Goal: Information Seeking & Learning: Find contact information

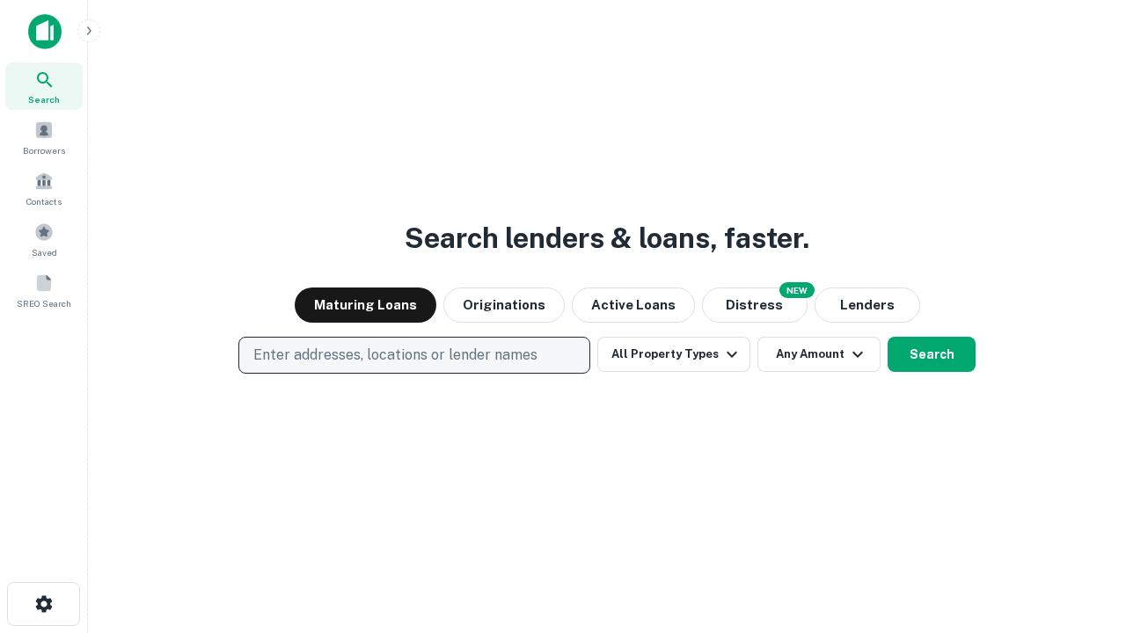
click at [413, 355] on p "Enter addresses, locations or lender names" at bounding box center [395, 355] width 284 height 21
type input "**********"
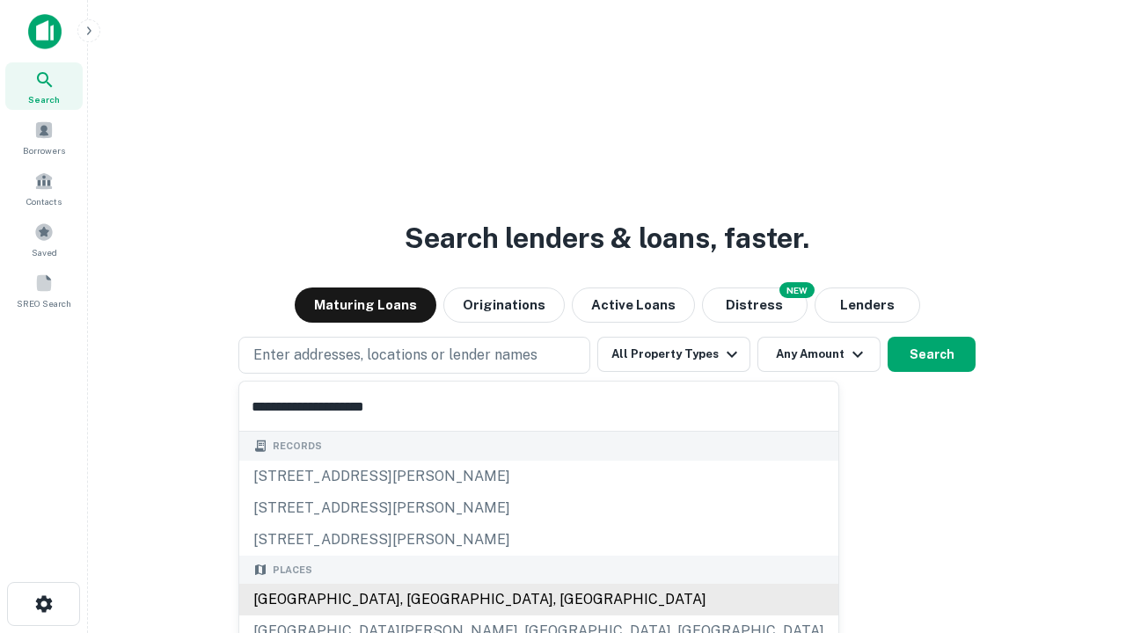
click at [420, 600] on div "Santa Monica, CA, USA" at bounding box center [538, 600] width 599 height 32
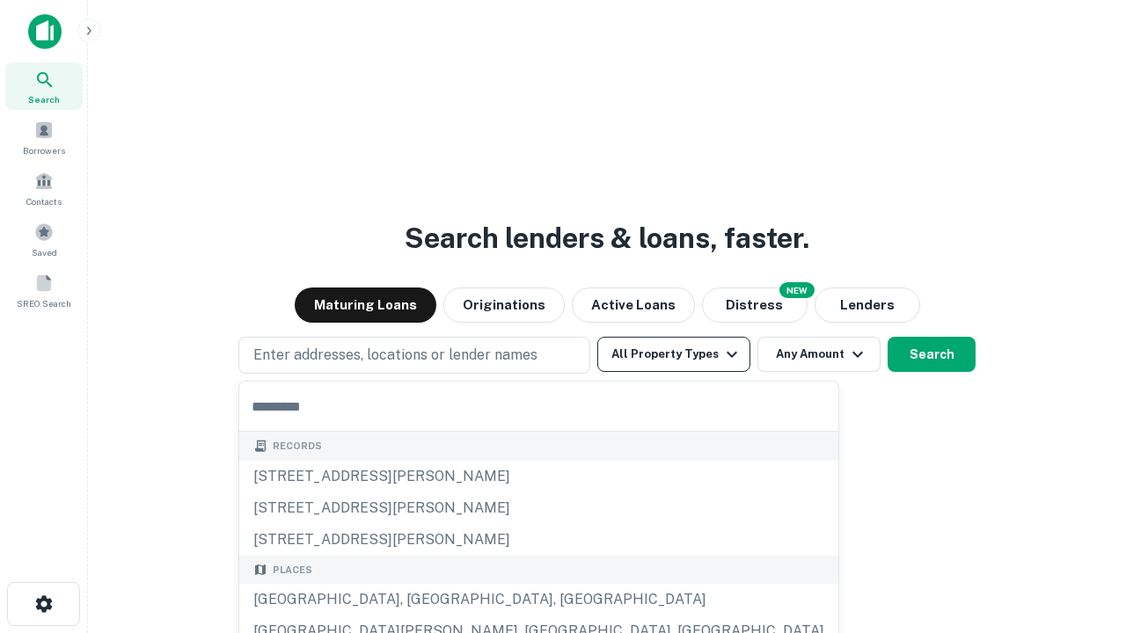
click at [674, 354] on button "All Property Types" at bounding box center [673, 354] width 153 height 35
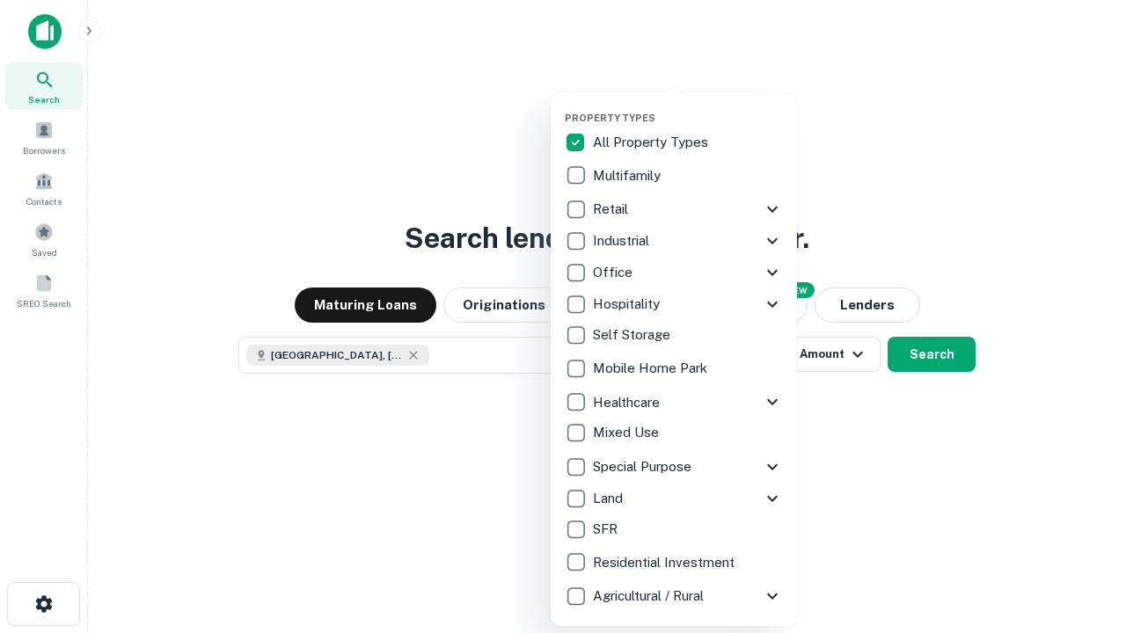
click at [688, 106] on button "button" at bounding box center [688, 106] width 246 height 1
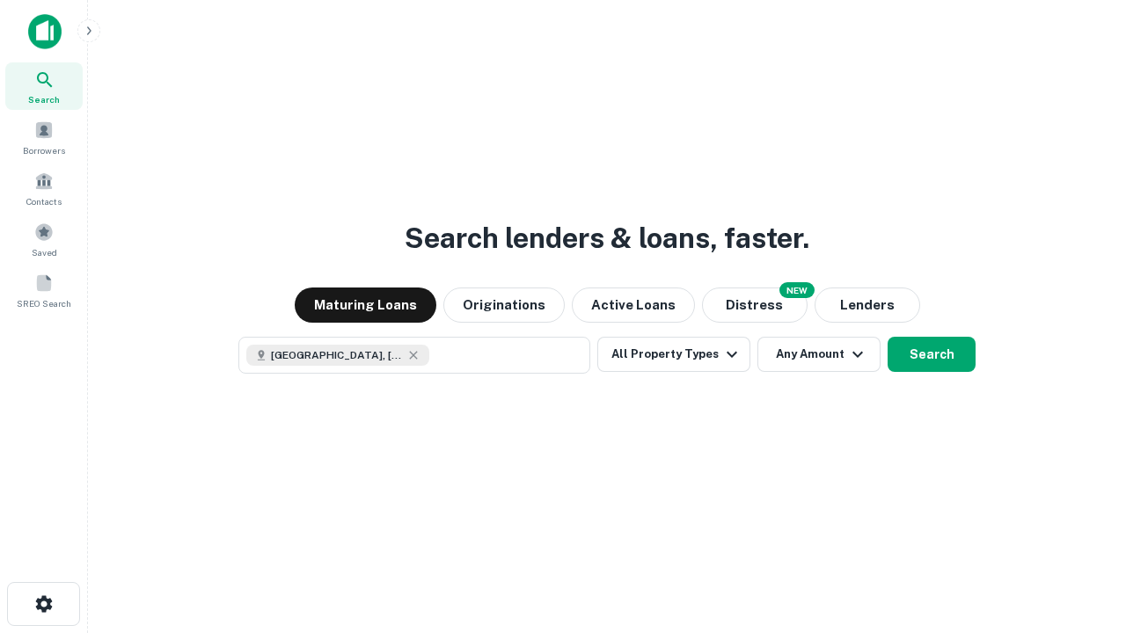
scroll to position [28, 0]
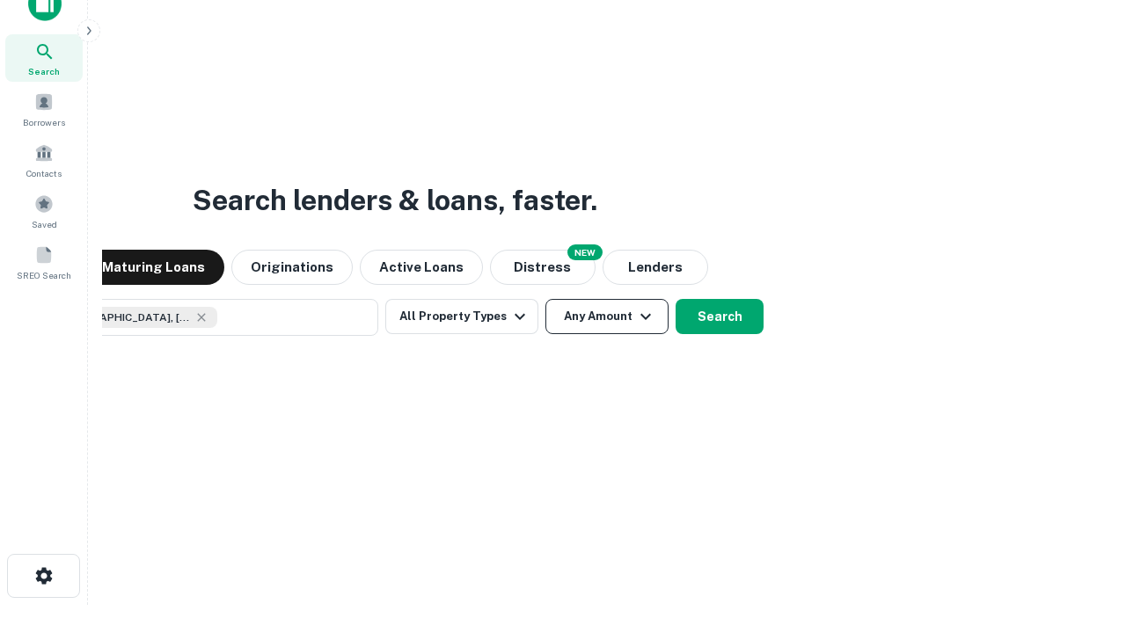
click at [545, 299] on button "Any Amount" at bounding box center [606, 316] width 123 height 35
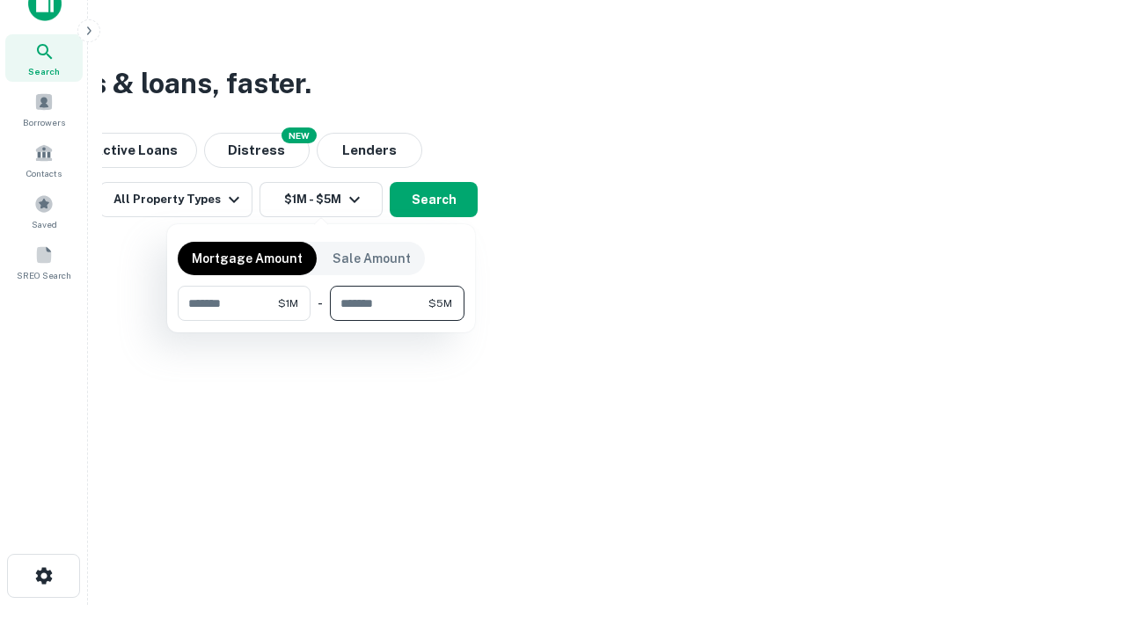
type input "*******"
click at [321, 321] on button "button" at bounding box center [321, 321] width 287 height 1
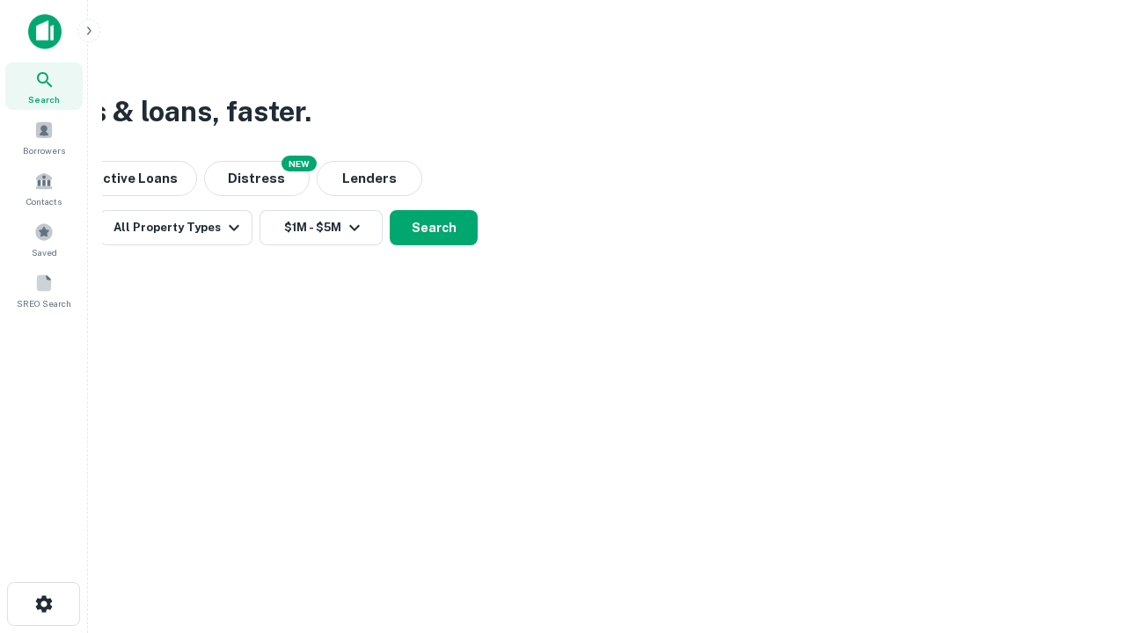
scroll to position [0, 0]
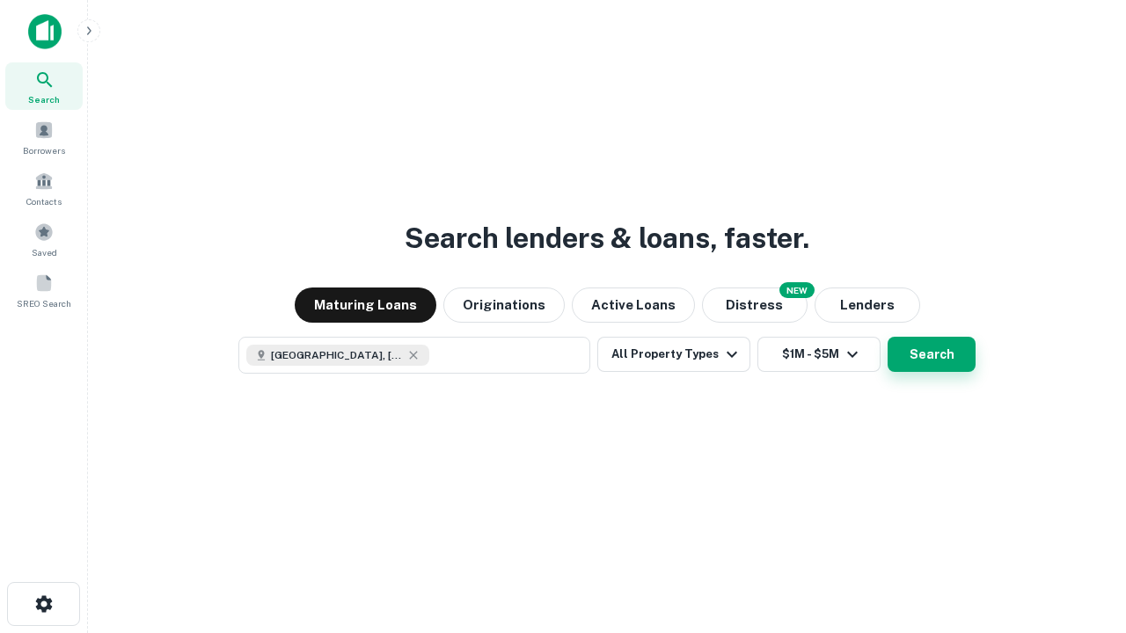
click at [887, 337] on button "Search" at bounding box center [931, 354] width 88 height 35
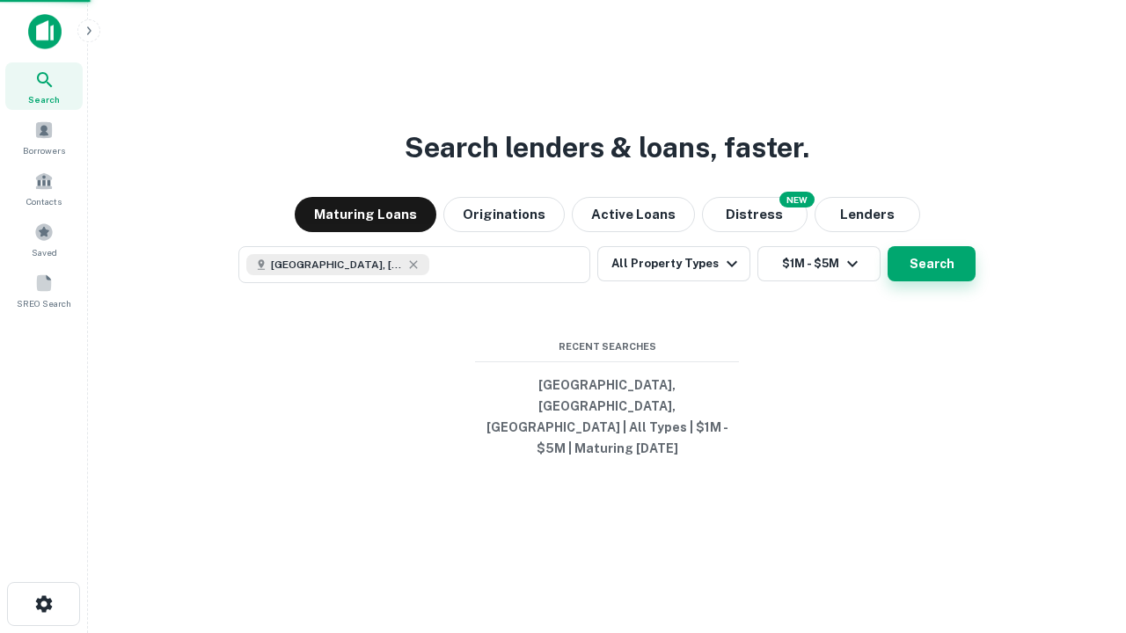
scroll to position [28, 0]
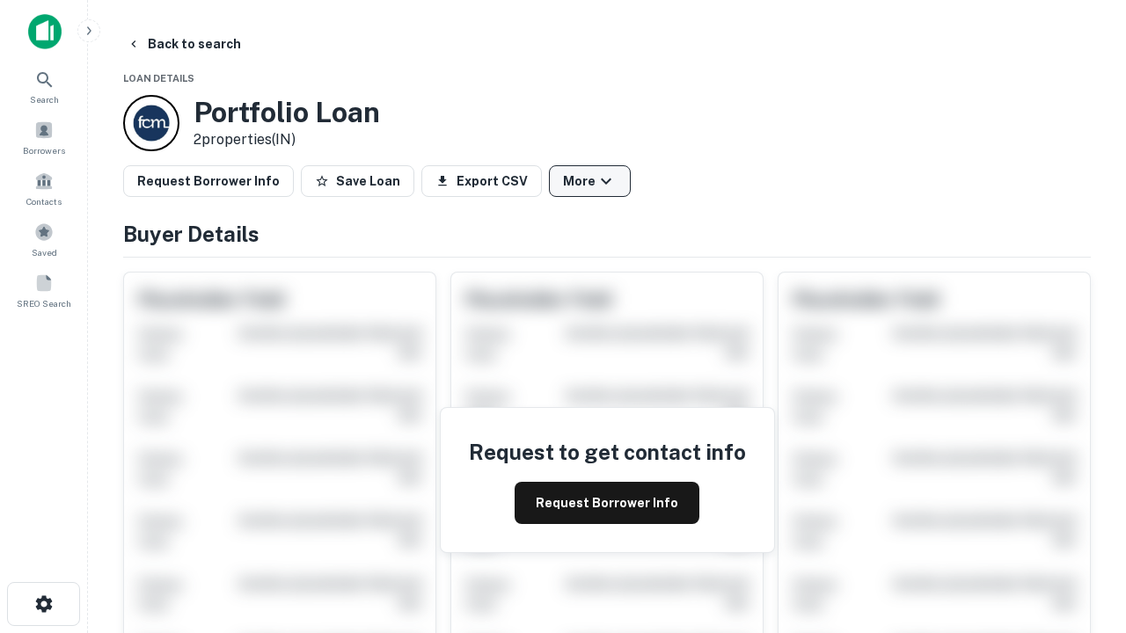
click at [589, 181] on button "More" at bounding box center [590, 181] width 82 height 32
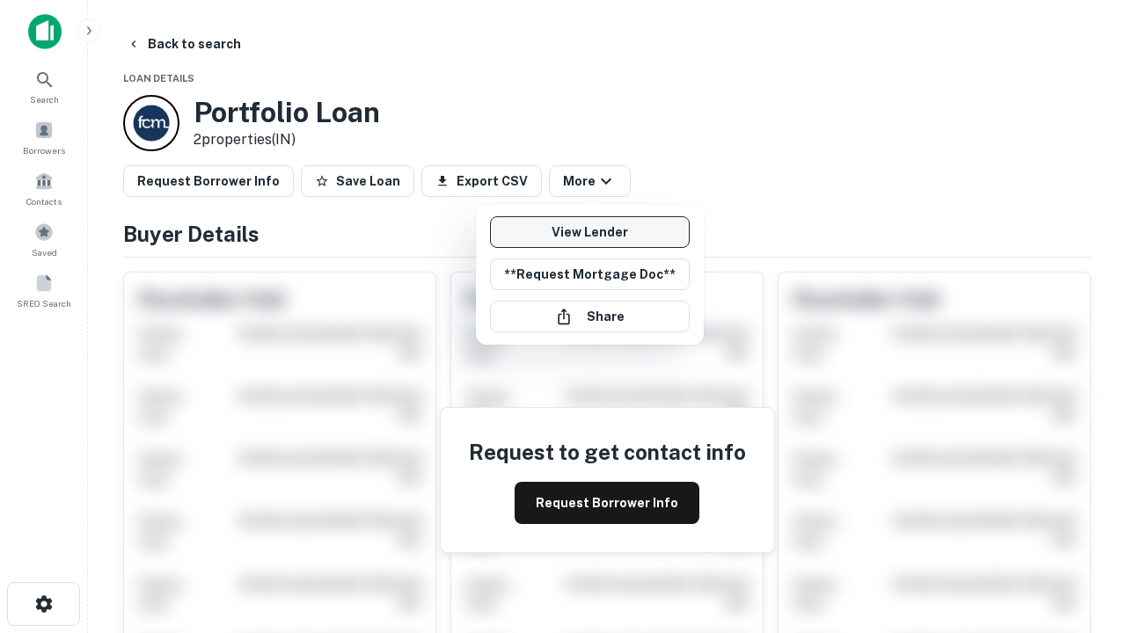
click at [589, 232] on link "View Lender" at bounding box center [590, 232] width 200 height 32
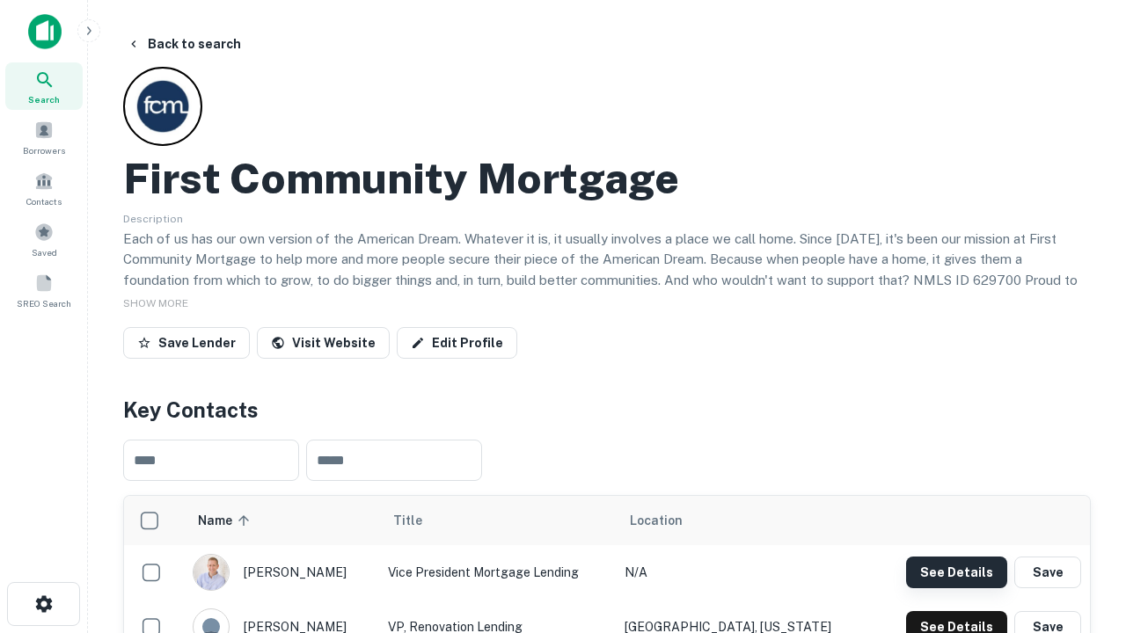
click at [956, 572] on button "See Details" at bounding box center [956, 573] width 101 height 32
click at [43, 604] on icon "button" at bounding box center [43, 604] width 21 height 21
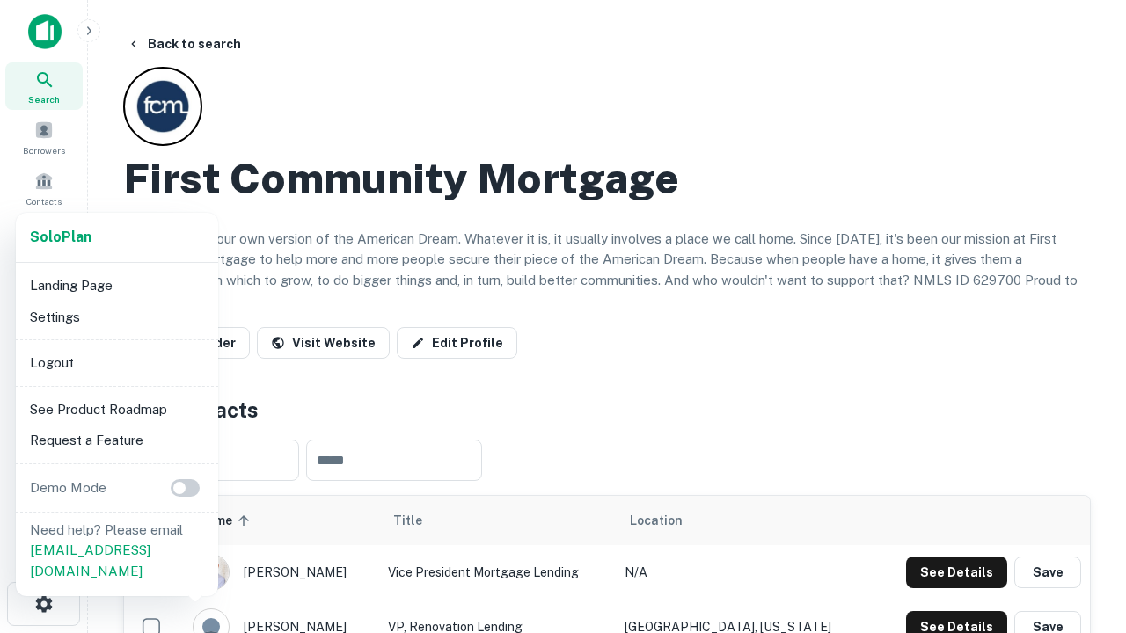
click at [116, 362] on li "Logout" at bounding box center [117, 363] width 188 height 32
